Goal: Navigation & Orientation: Find specific page/section

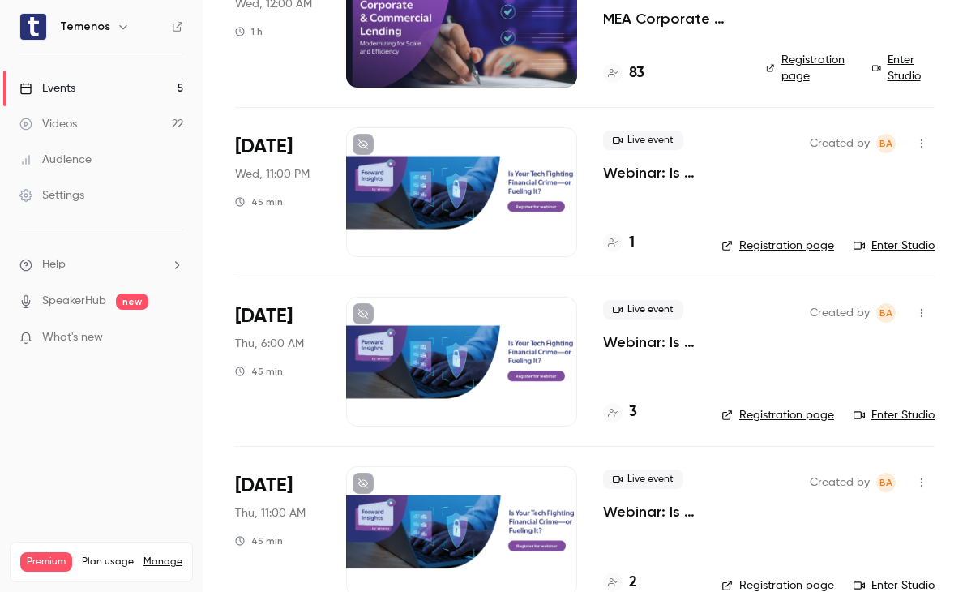
scroll to position [386, 0]
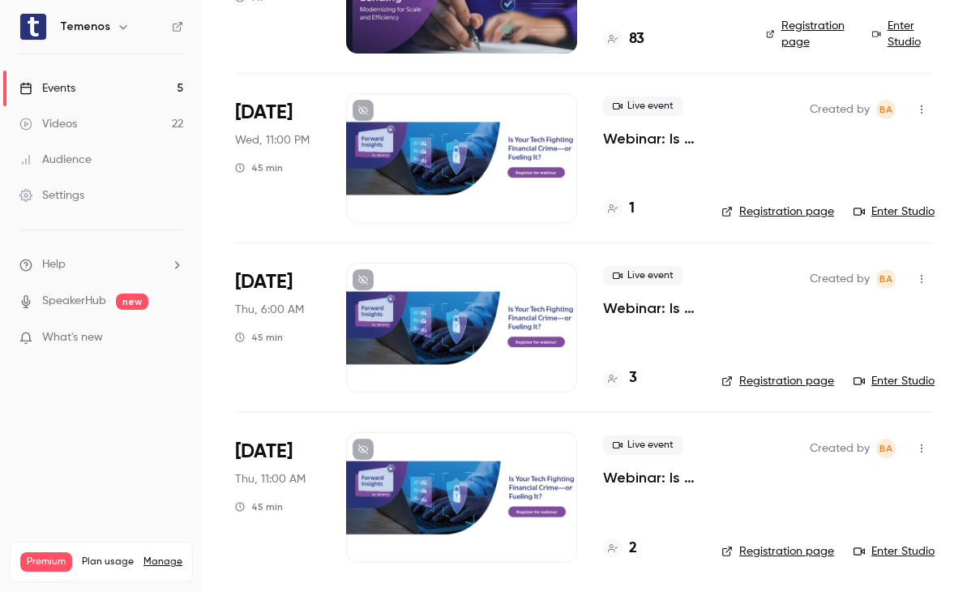
click at [915, 451] on icon "button" at bounding box center [921, 448] width 13 height 11
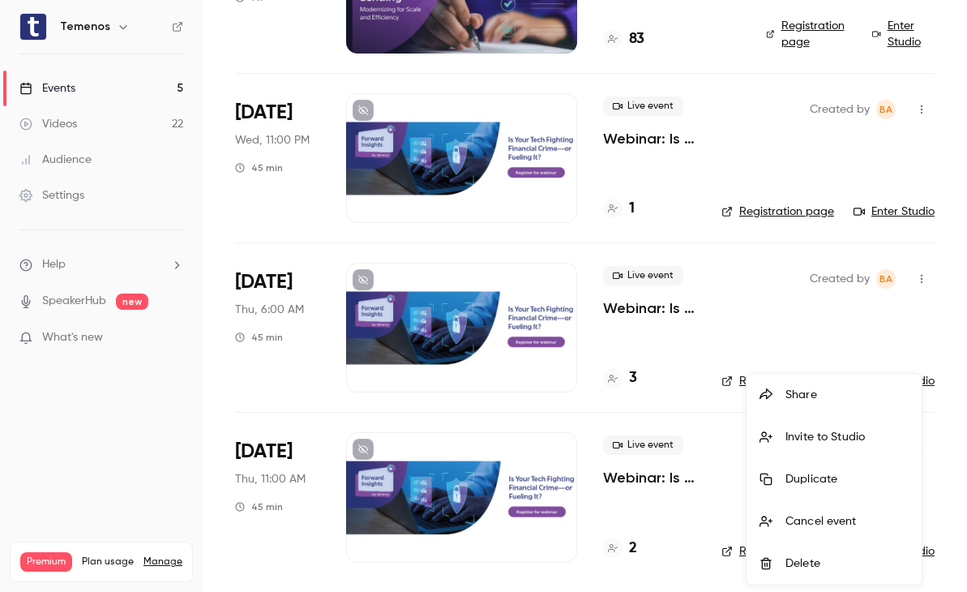
click at [521, 575] on div at bounding box center [483, 296] width 967 height 592
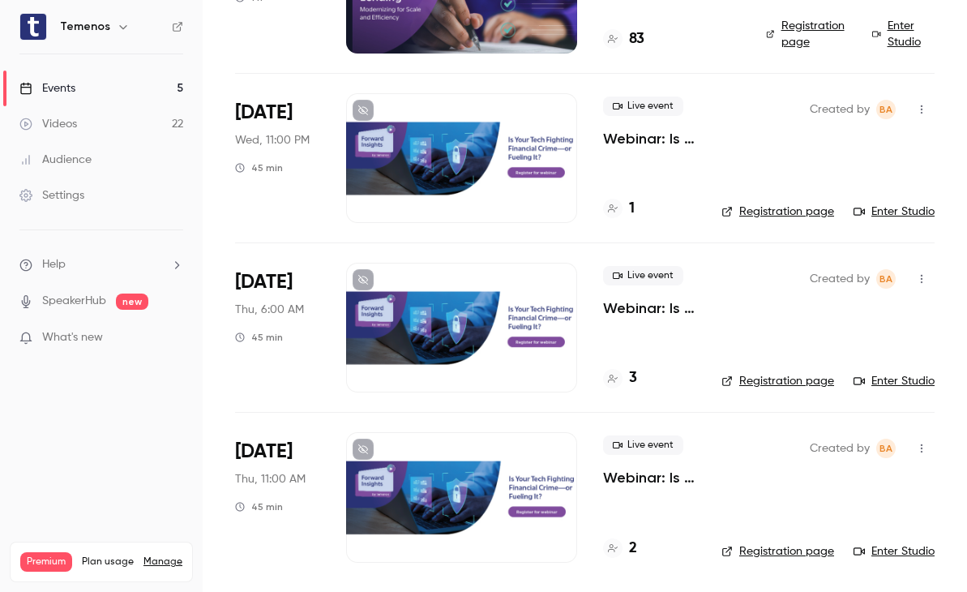
click at [781, 546] on link "Registration page" at bounding box center [777, 551] width 113 height 16
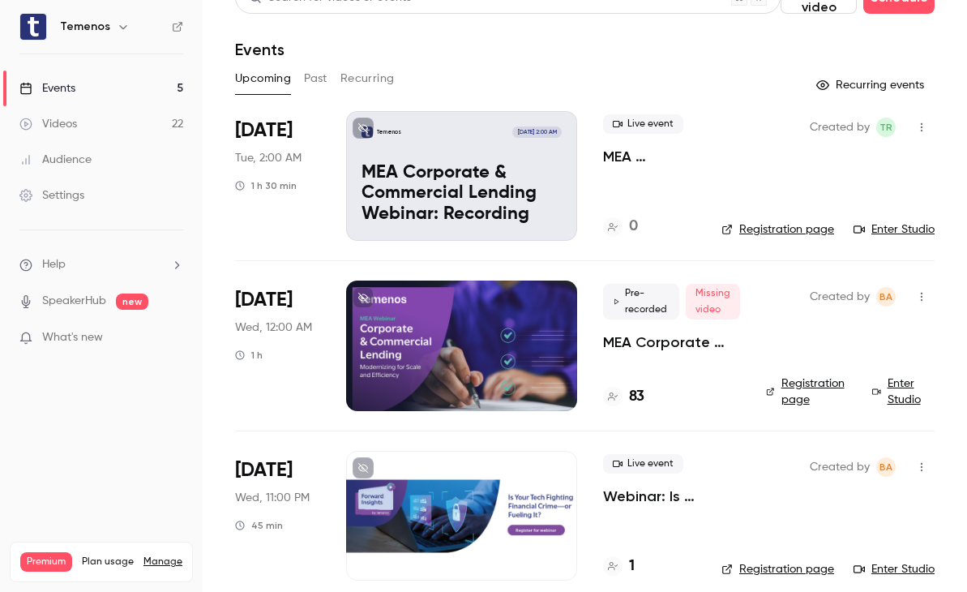
scroll to position [0, 0]
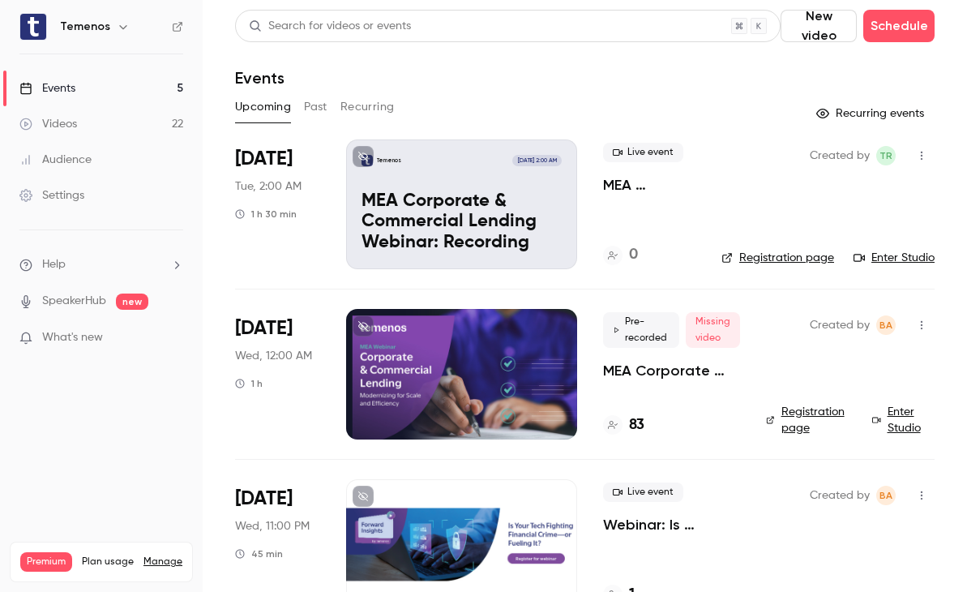
click at [73, 191] on div "Settings" at bounding box center [51, 195] width 65 height 16
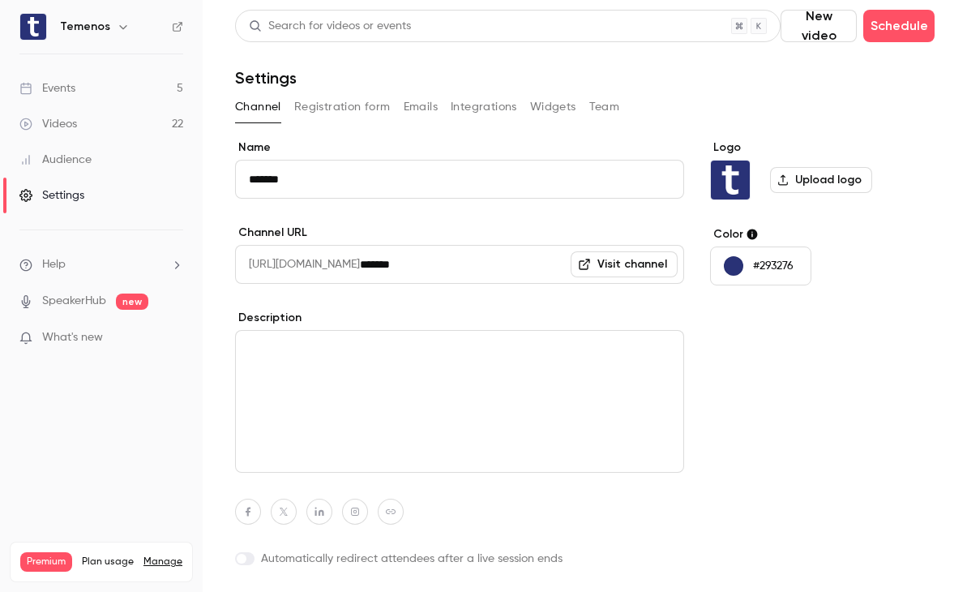
click at [335, 99] on button "Registration form" at bounding box center [342, 107] width 96 height 26
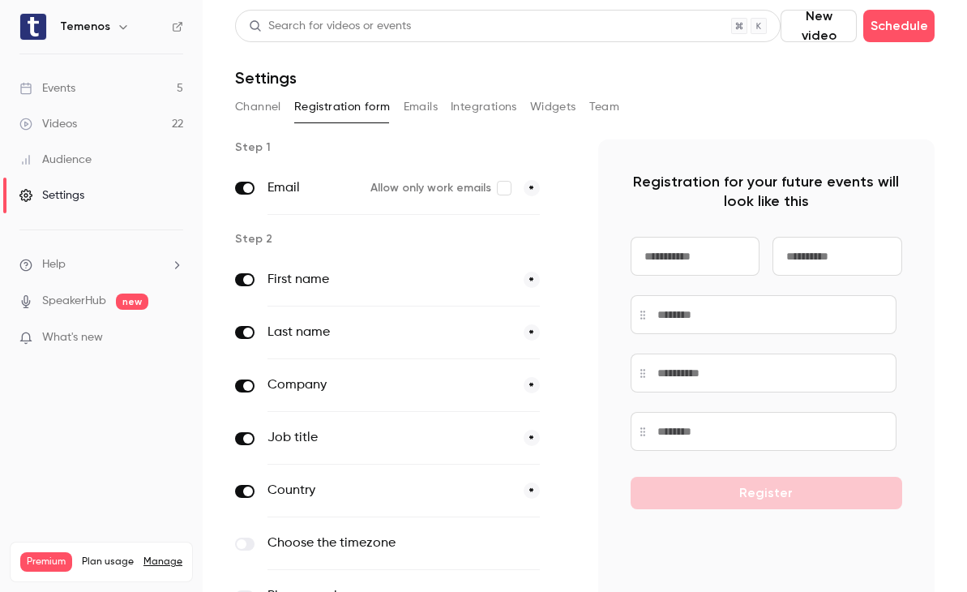
click at [417, 99] on button "Emails" at bounding box center [421, 107] width 34 height 26
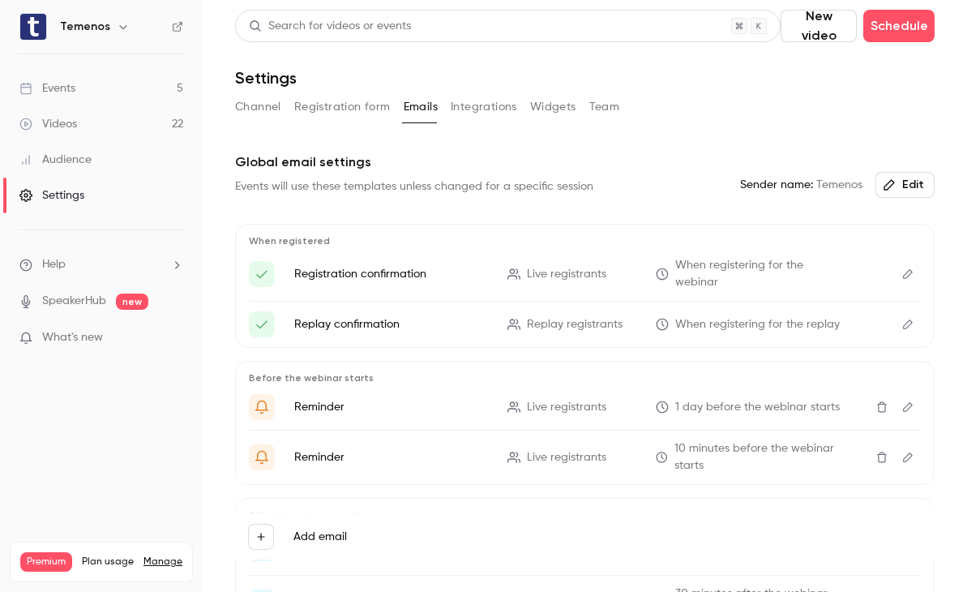
click at [484, 105] on button "Integrations" at bounding box center [484, 107] width 66 height 26
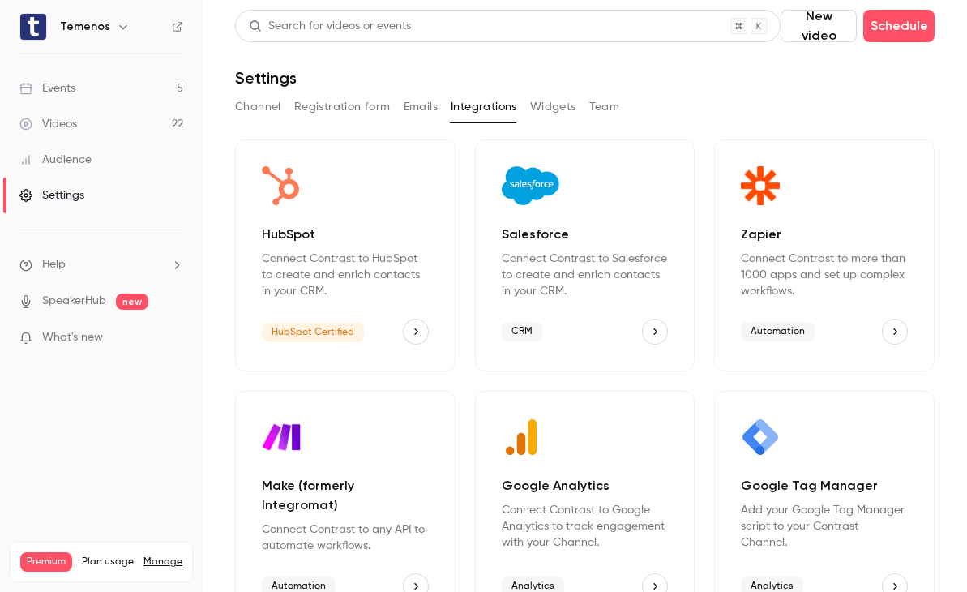
click at [550, 112] on button "Widgets" at bounding box center [553, 107] width 46 height 26
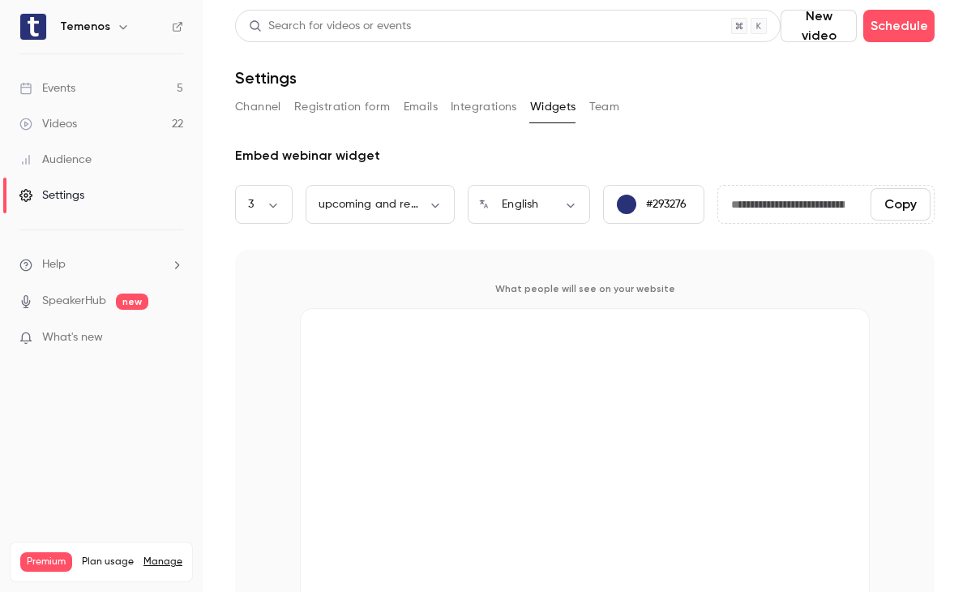
click at [604, 112] on button "Team" at bounding box center [604, 107] width 31 height 26
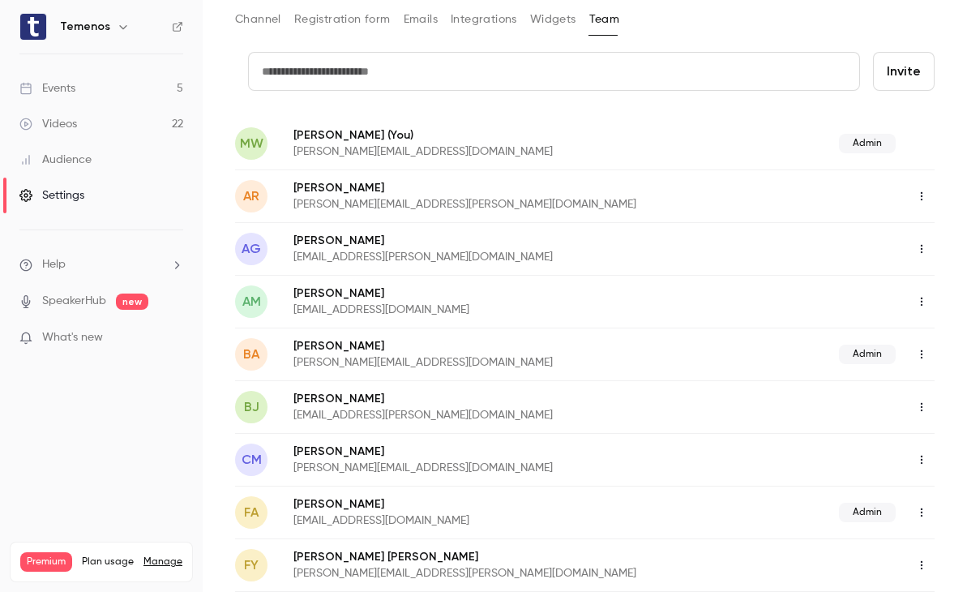
scroll to position [49, 0]
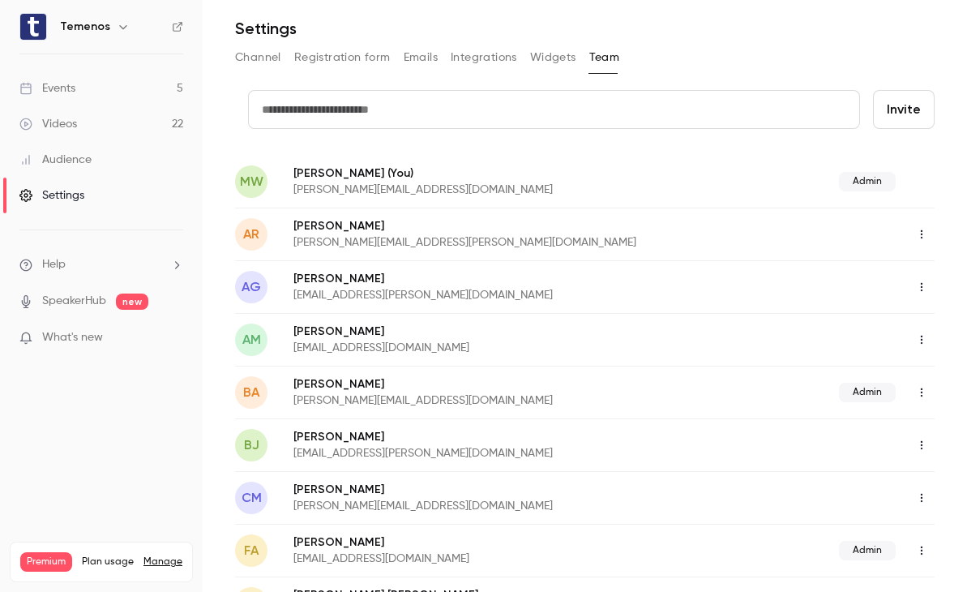
click at [54, 96] on div "Events" at bounding box center [47, 88] width 56 height 16
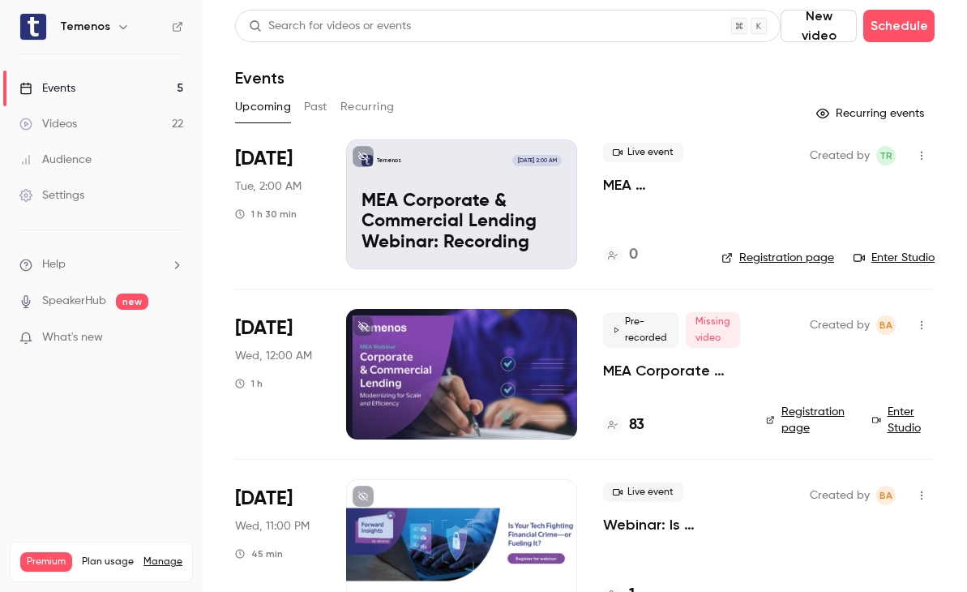
click at [87, 83] on link "Events 5" at bounding box center [101, 89] width 203 height 36
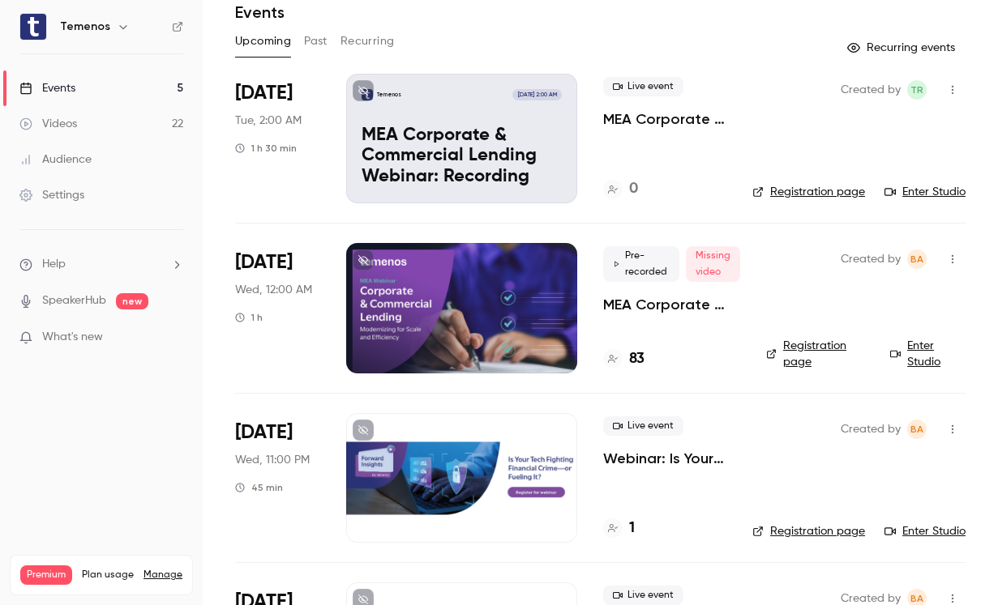
scroll to position [65, 0]
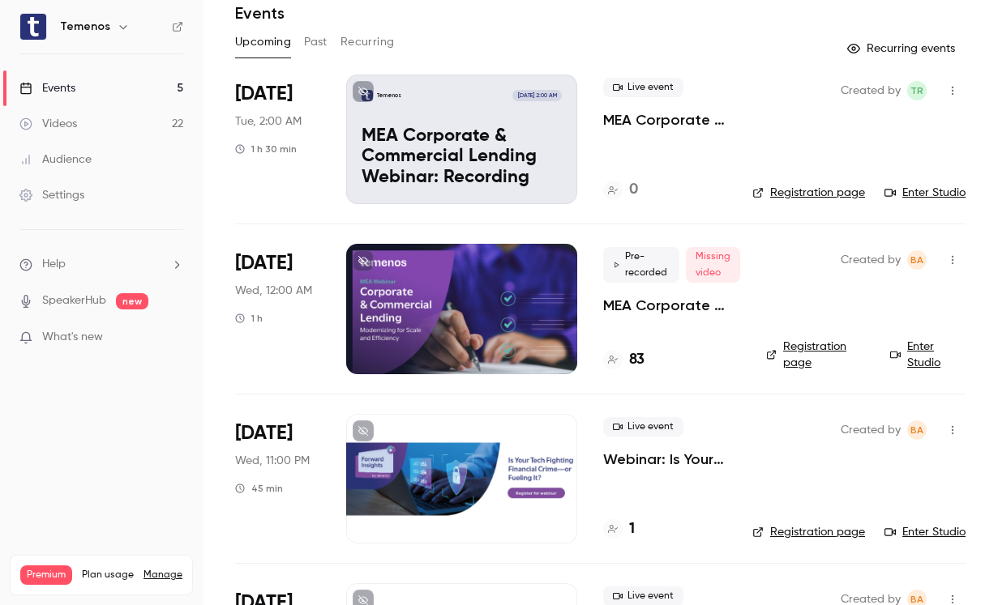
click at [767, 533] on link "Registration page" at bounding box center [808, 532] width 113 height 16
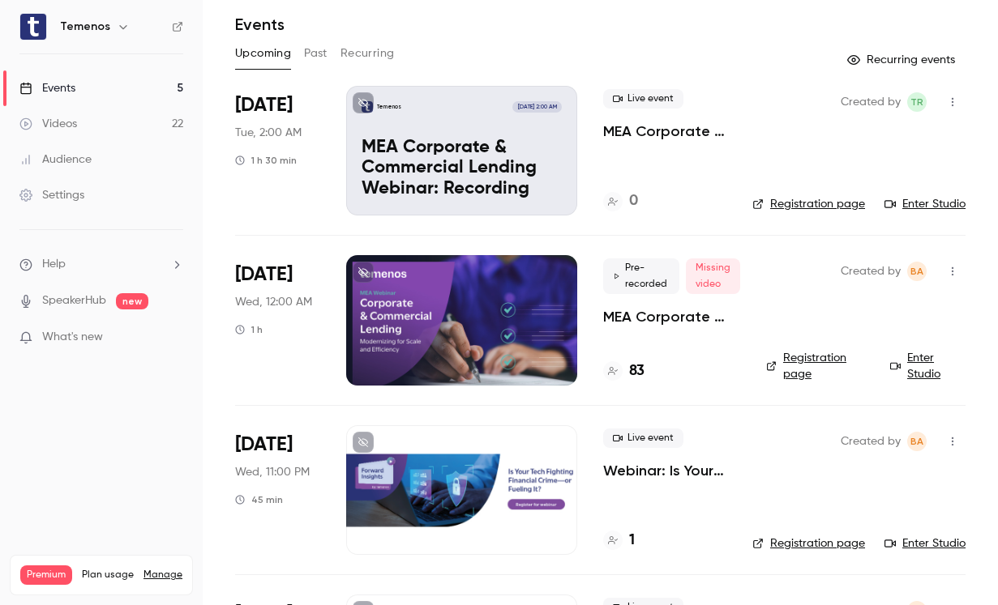
scroll to position [51, 0]
